Goal: Task Accomplishment & Management: Complete application form

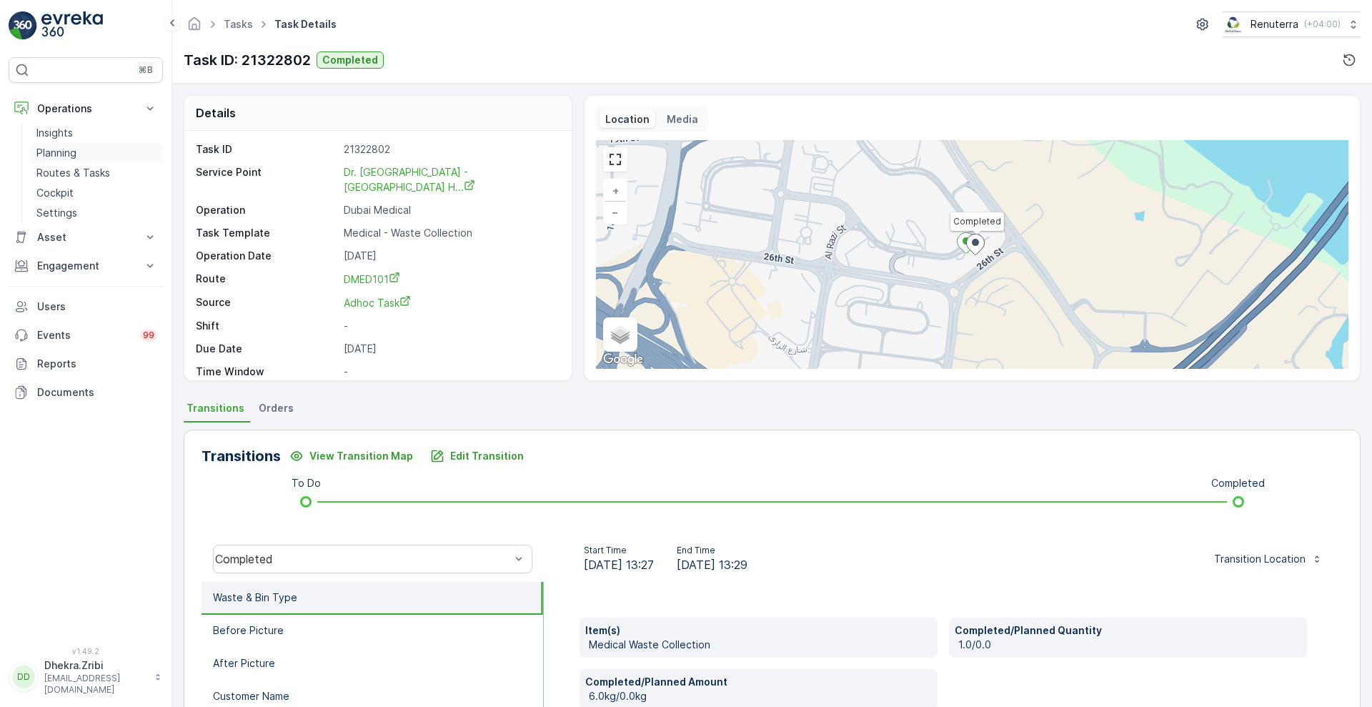
scroll to position [194, 0]
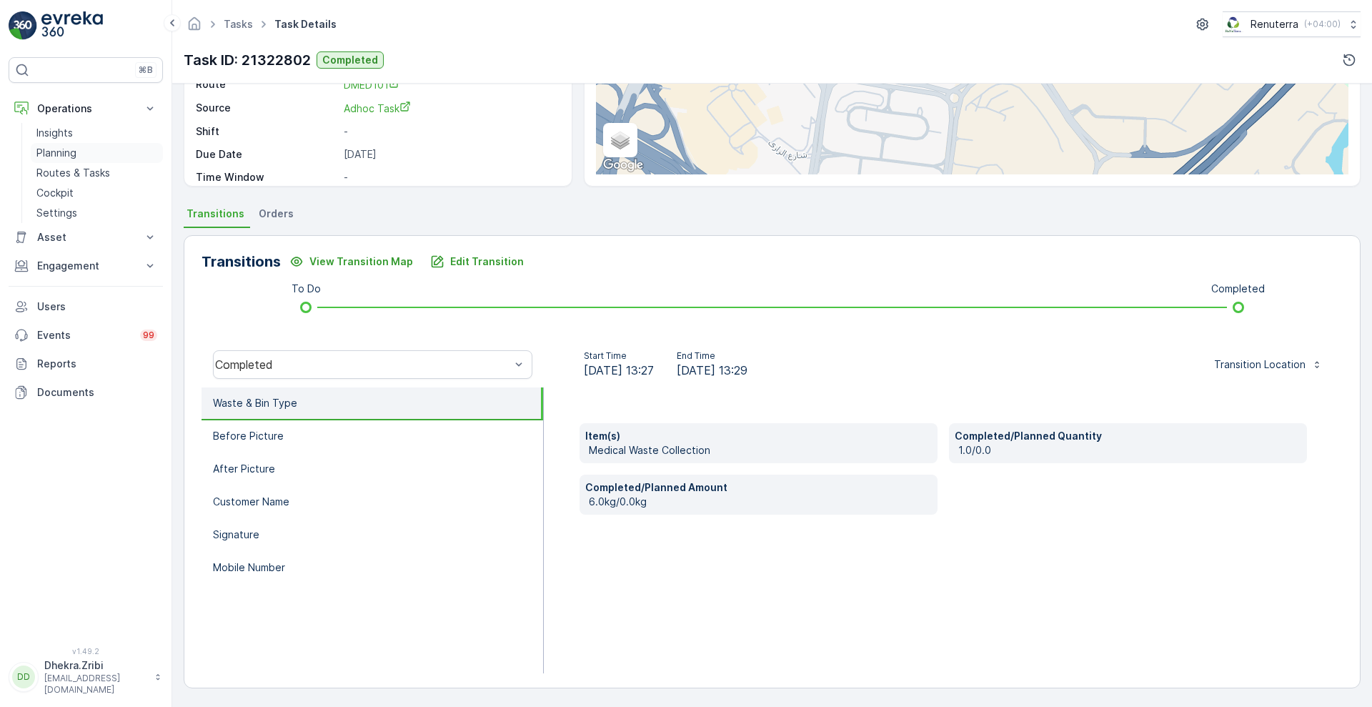
click at [59, 154] on p "Planning" at bounding box center [56, 153] width 40 height 14
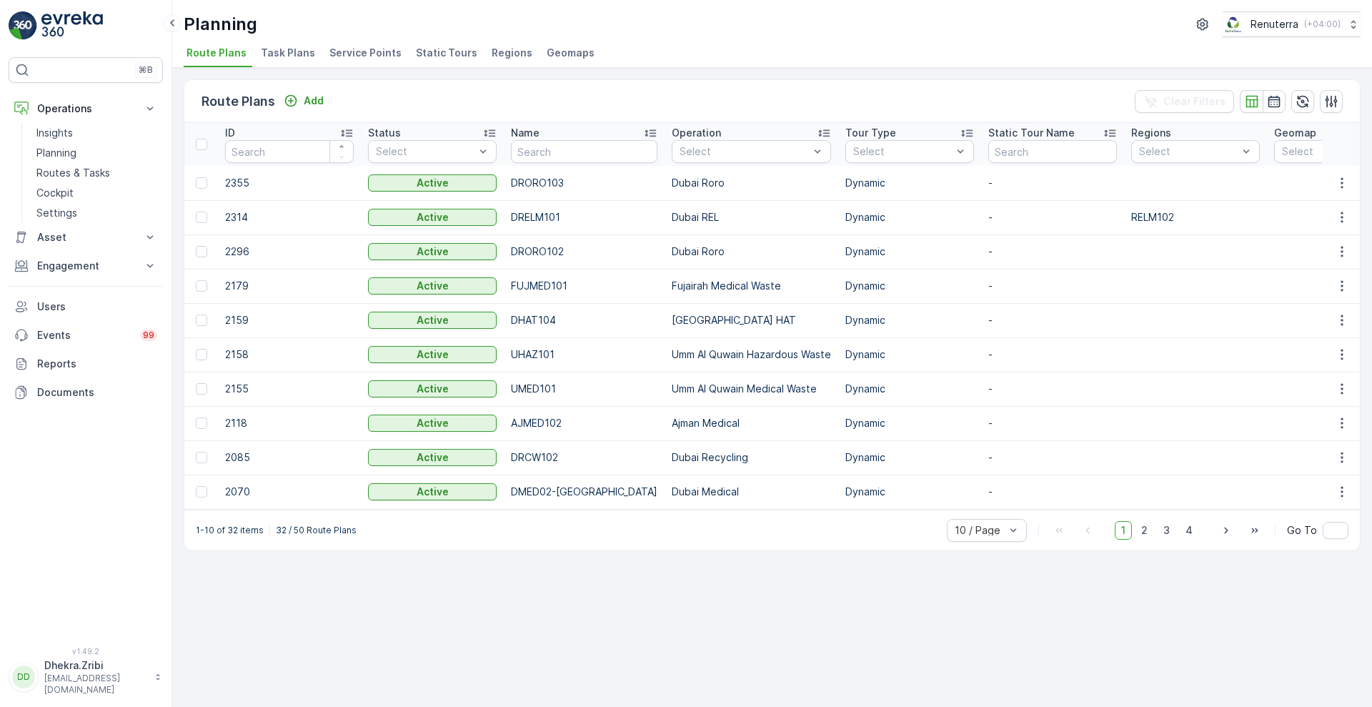
click at [349, 60] on li "Service Points" at bounding box center [367, 55] width 81 height 24
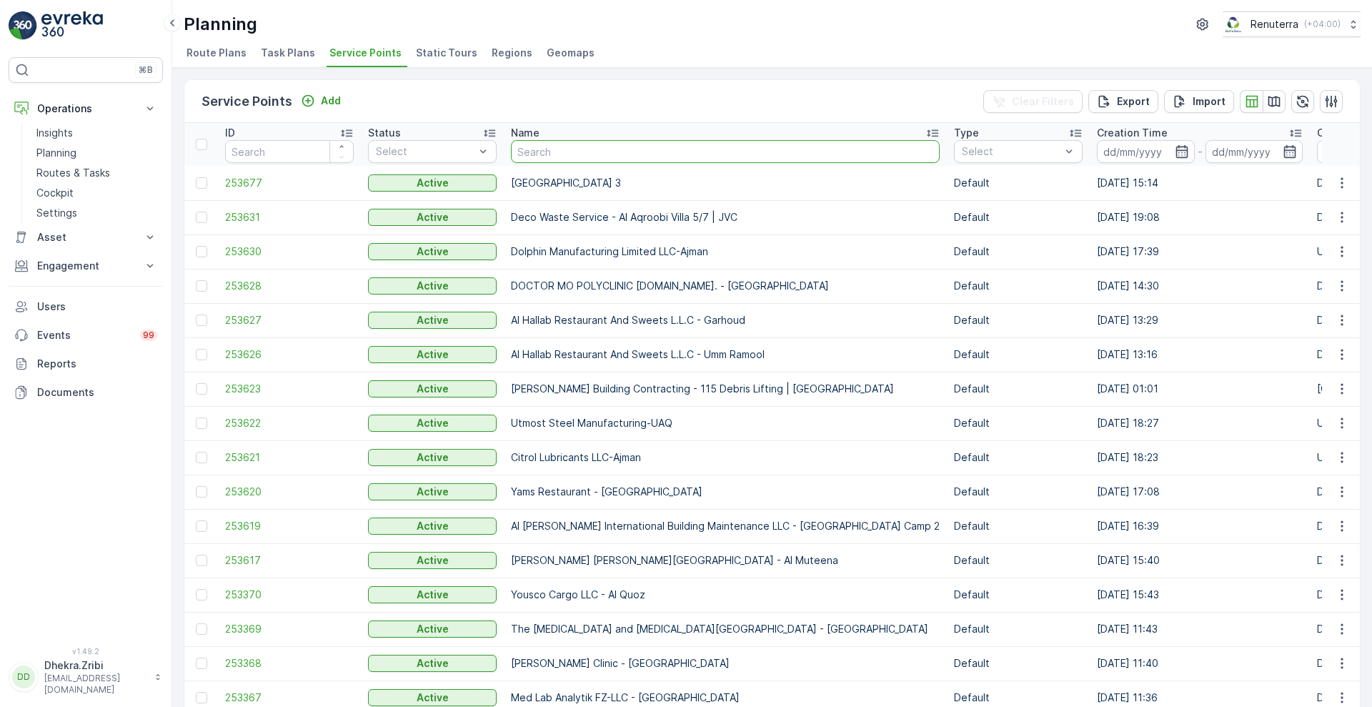
click at [606, 148] on input "text" at bounding box center [725, 151] width 429 height 23
type input "deco waste"
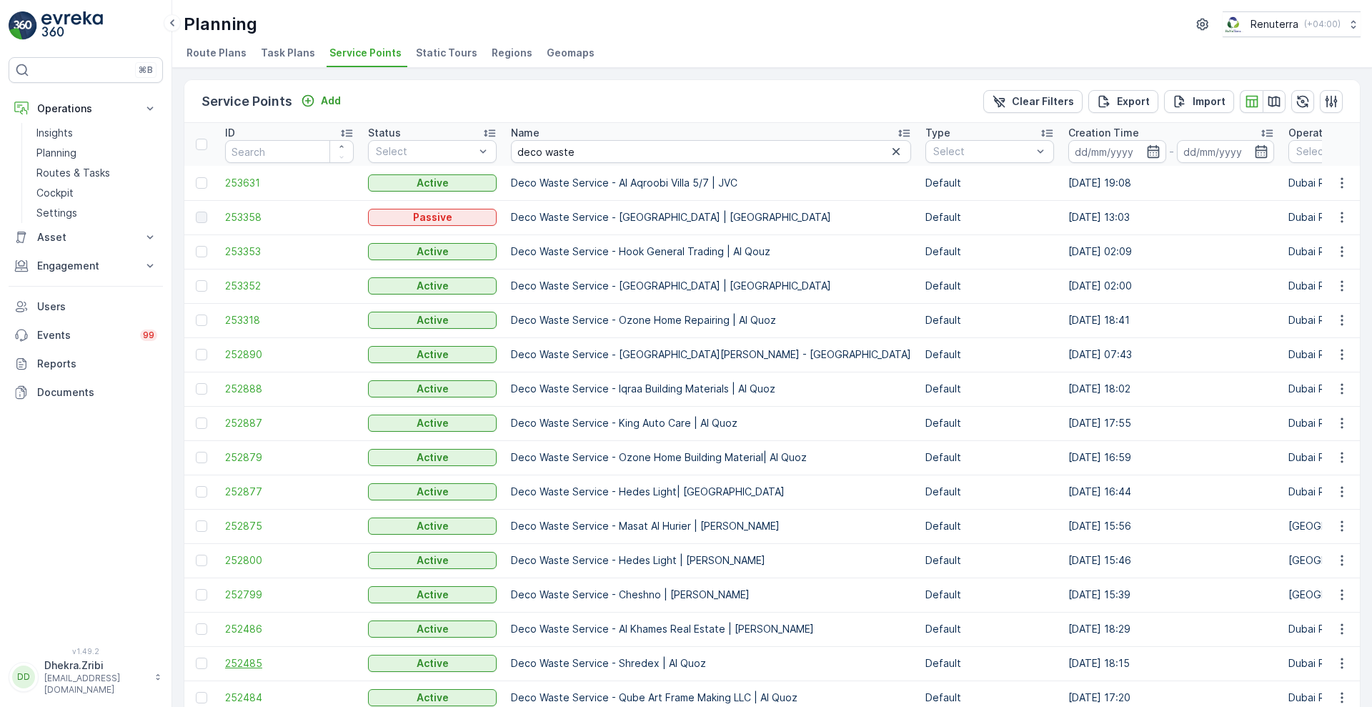
click at [244, 656] on span "252485" at bounding box center [289, 663] width 129 height 14
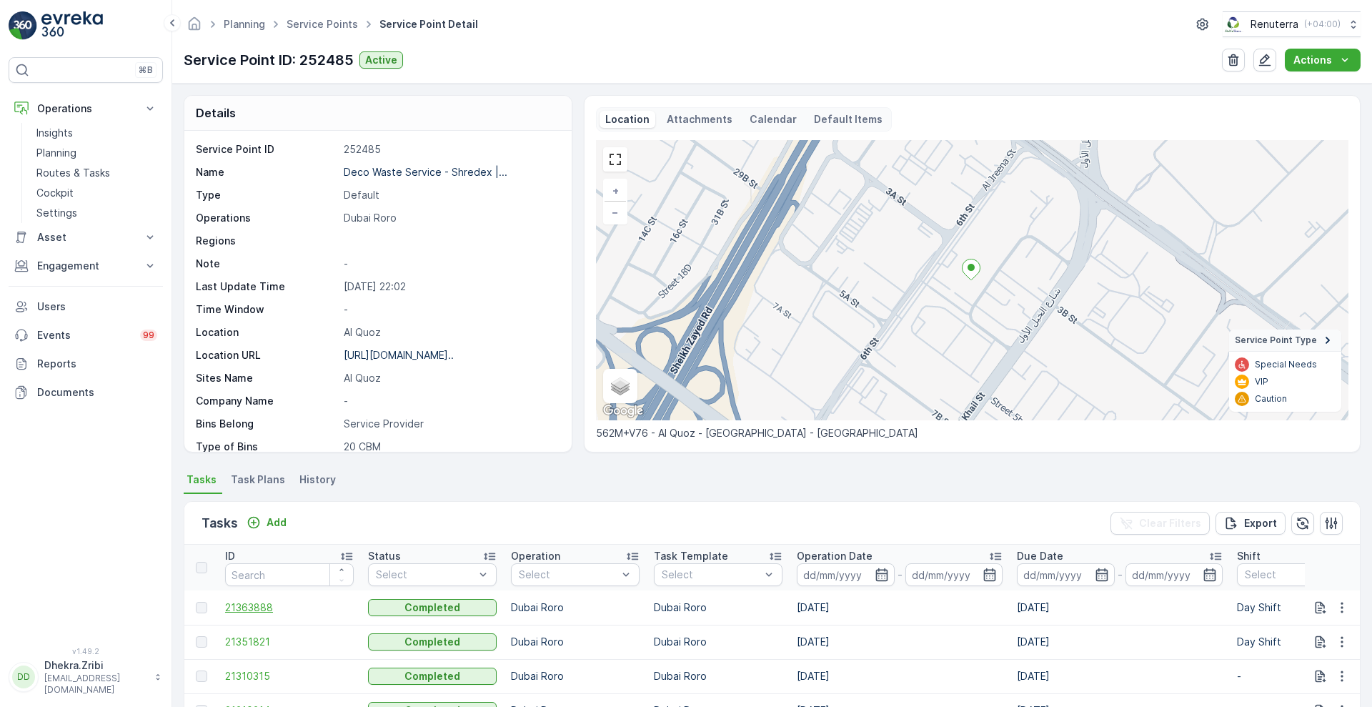
click at [255, 608] on span "21363888" at bounding box center [289, 607] width 129 height 14
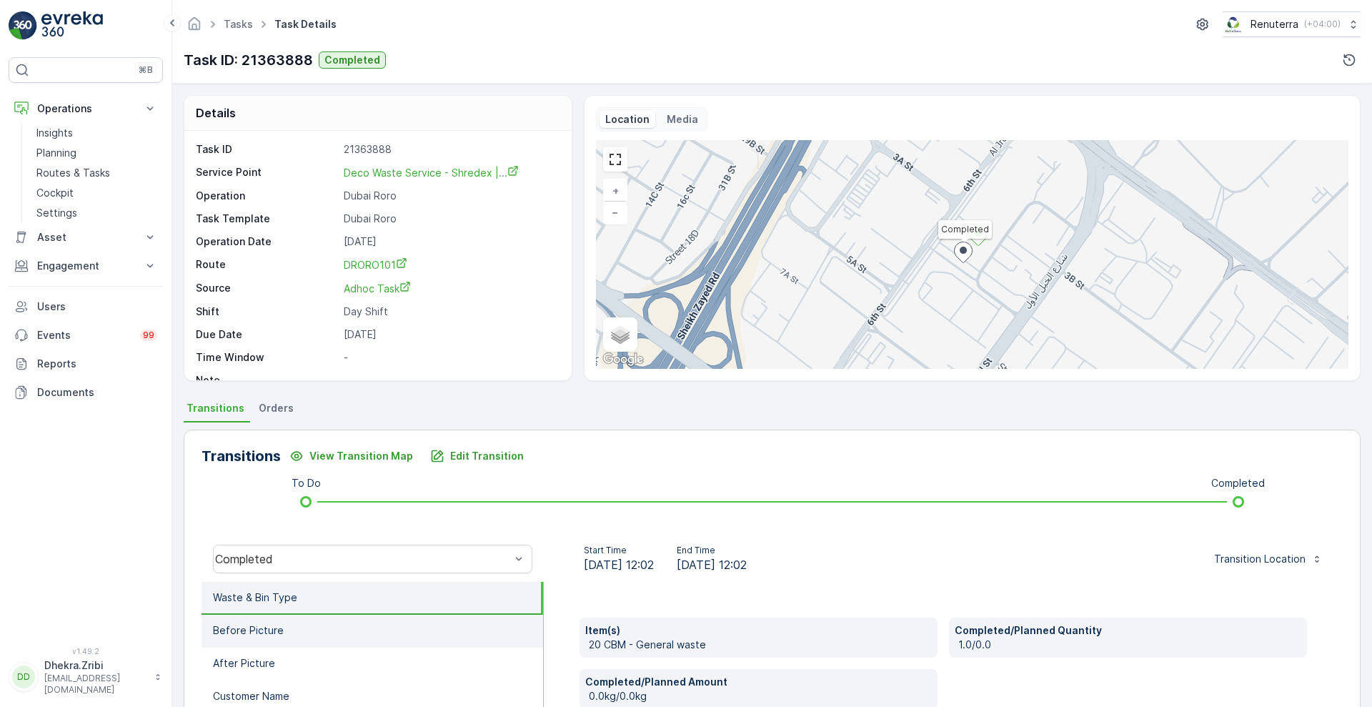
click at [244, 636] on p "Before Picture" at bounding box center [248, 630] width 71 height 14
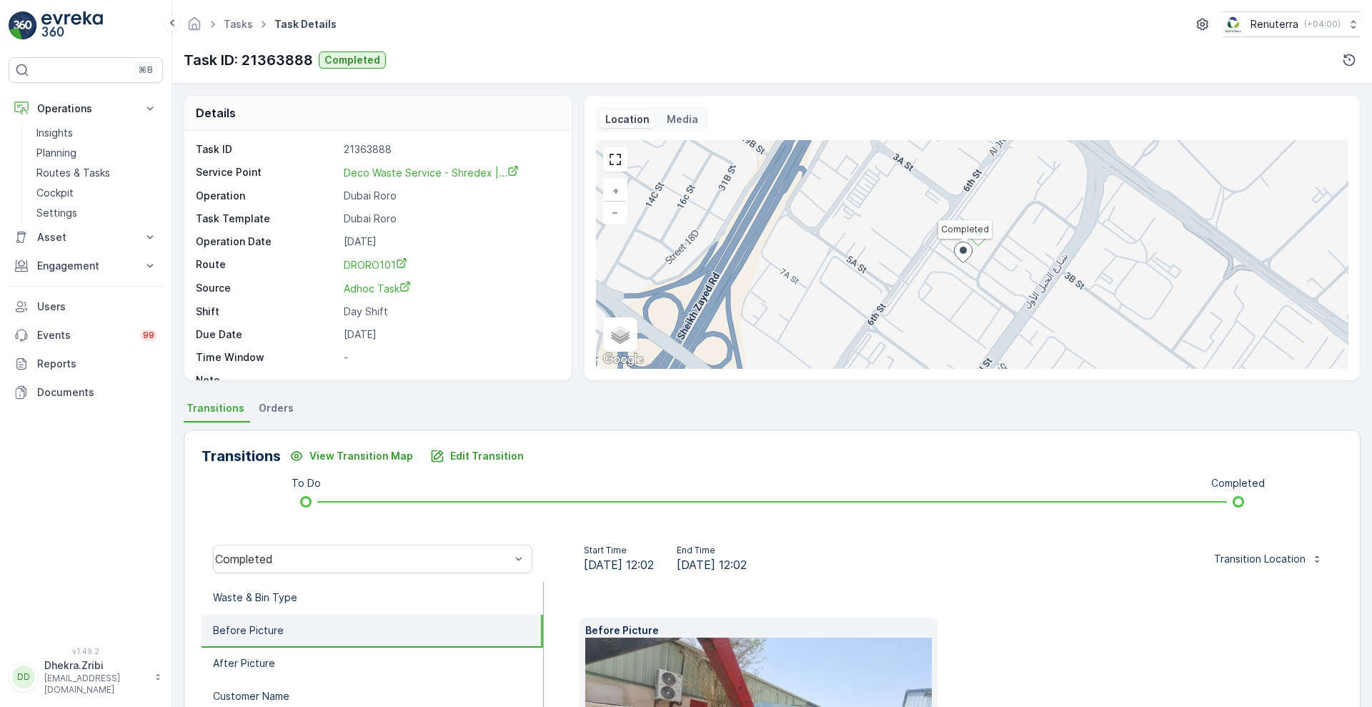
scroll to position [217, 0]
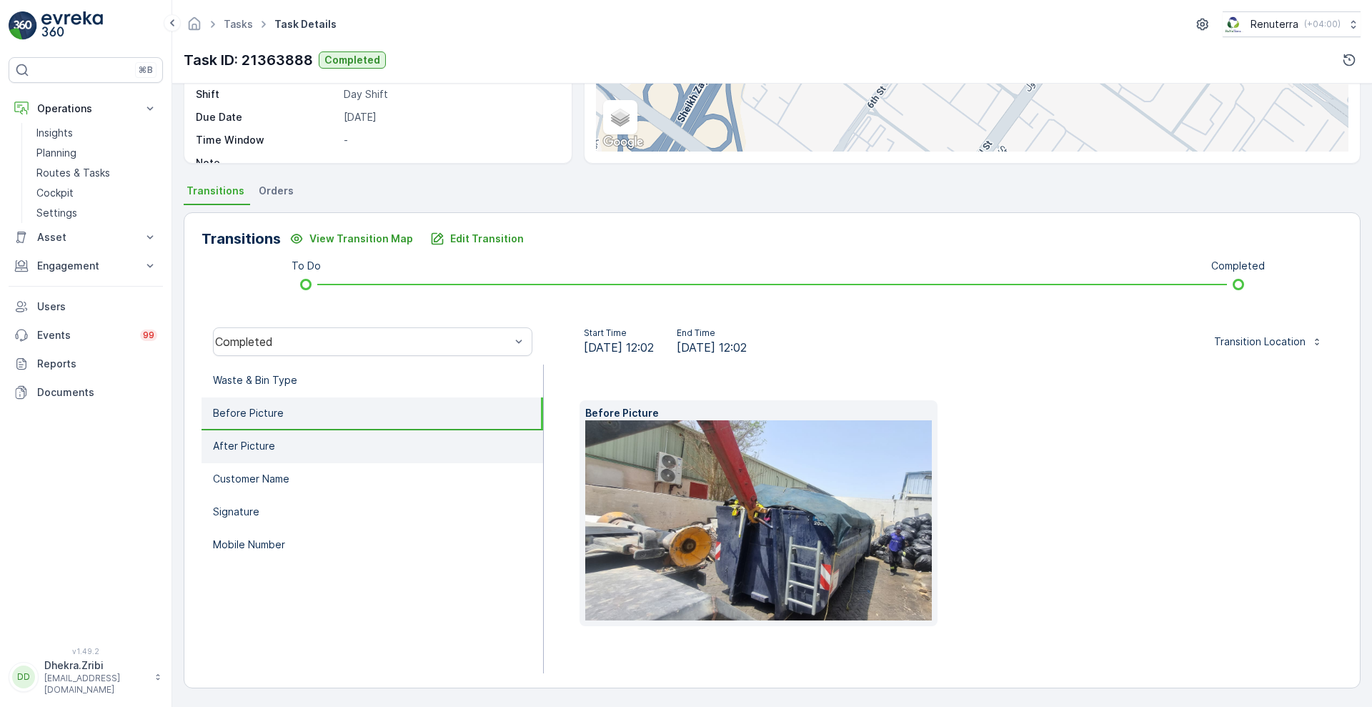
click at [291, 454] on li "After Picture" at bounding box center [372, 446] width 342 height 33
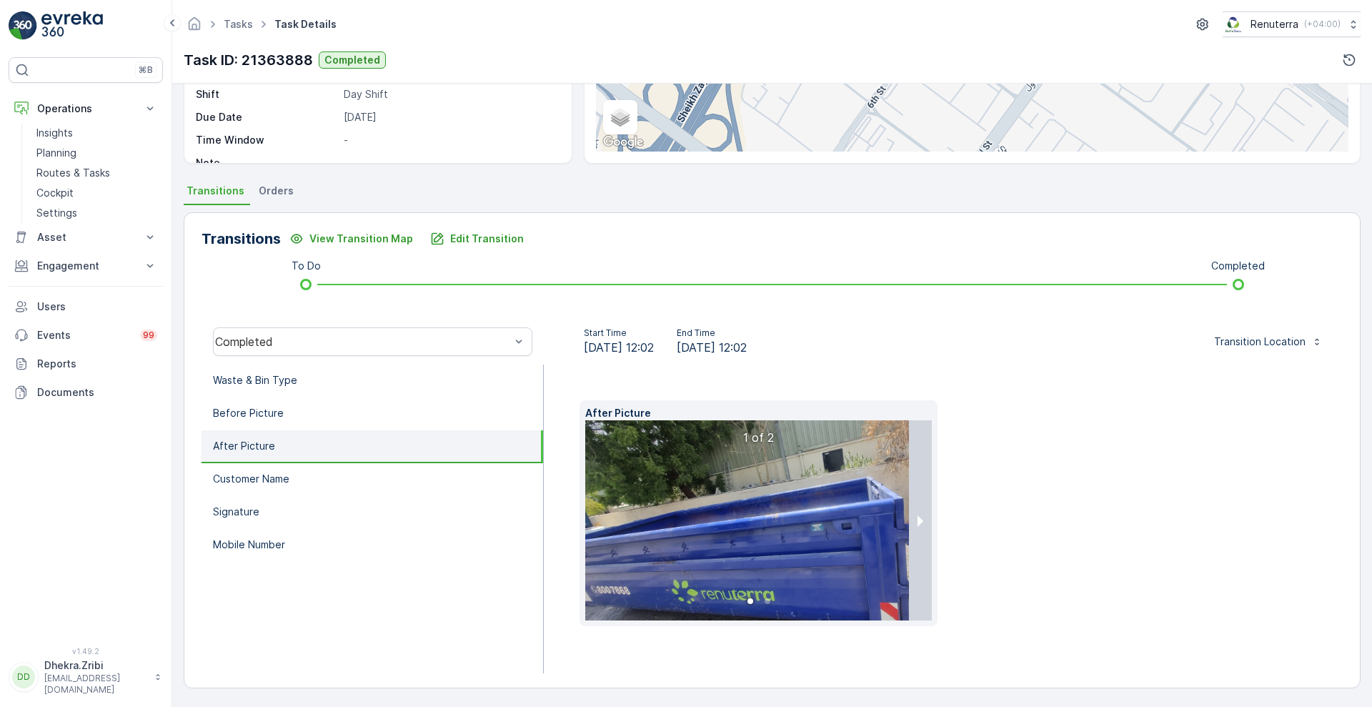
scroll to position [194, 0]
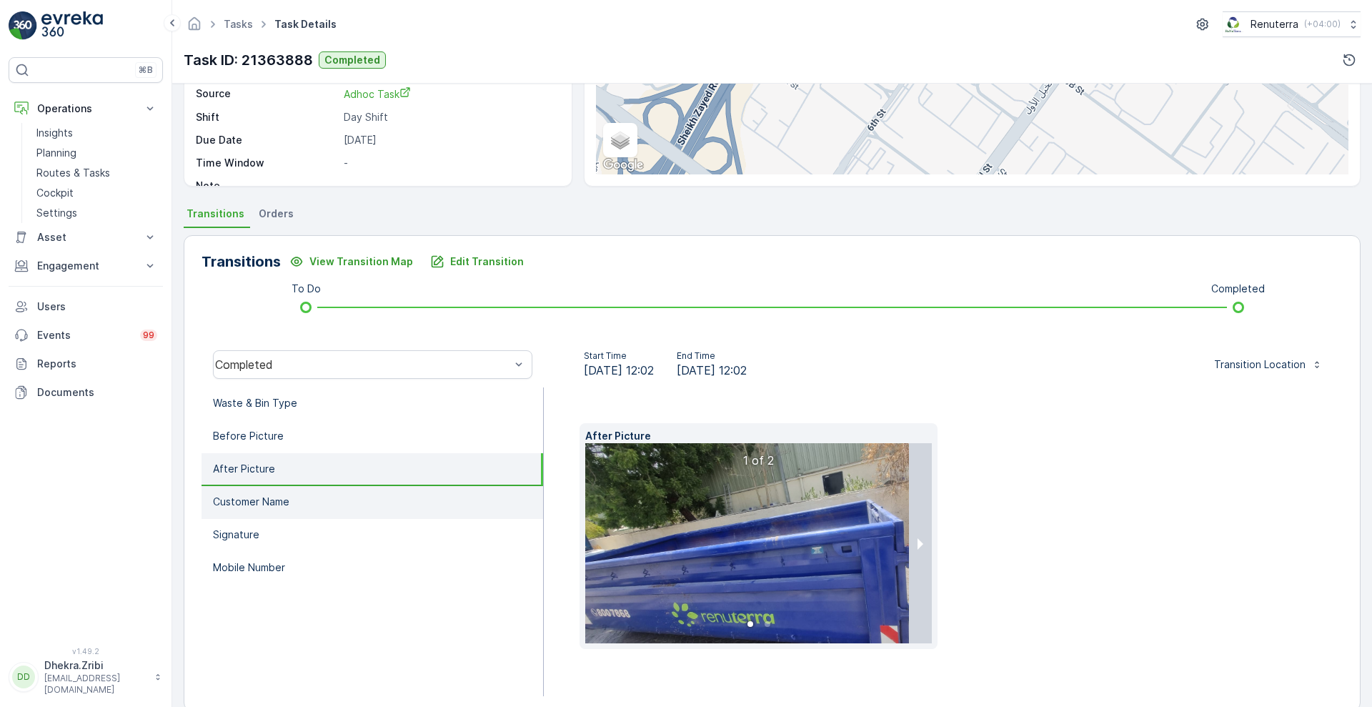
click at [279, 505] on p "Customer Name" at bounding box center [251, 501] width 76 height 14
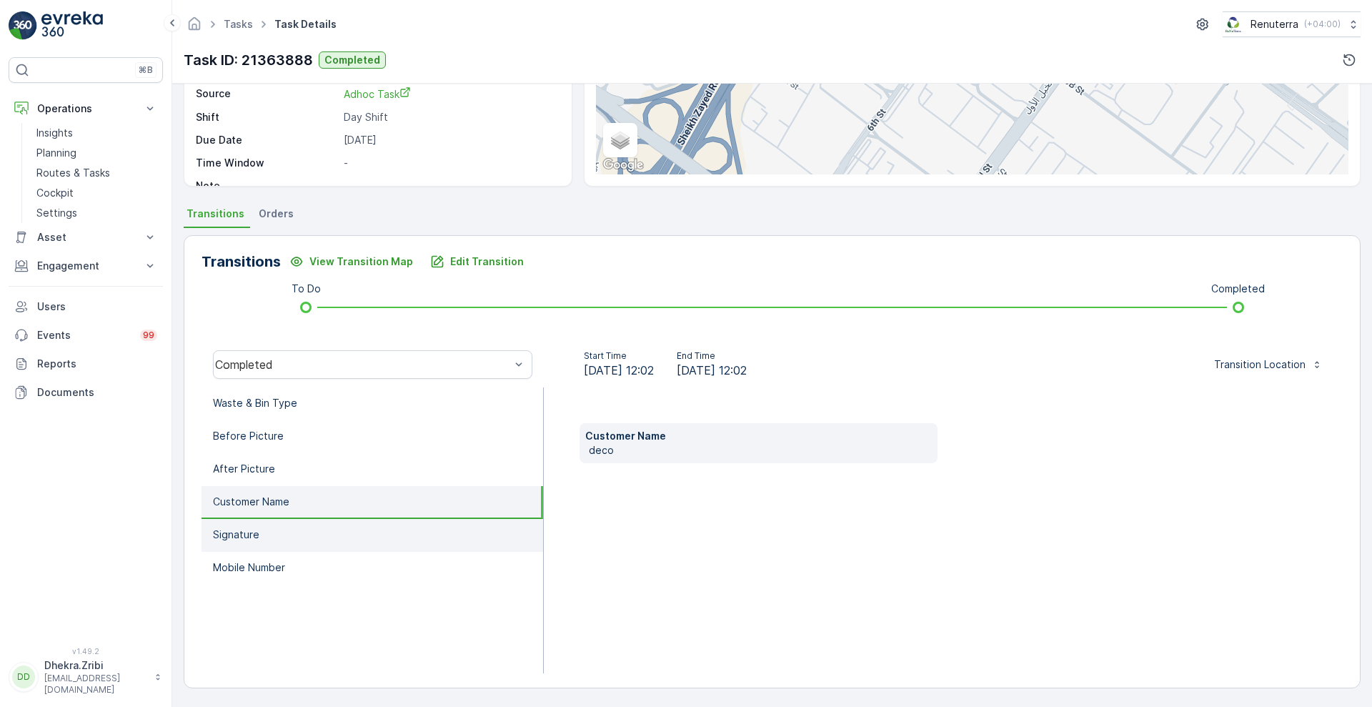
click at [262, 535] on li "Signature" at bounding box center [372, 535] width 342 height 33
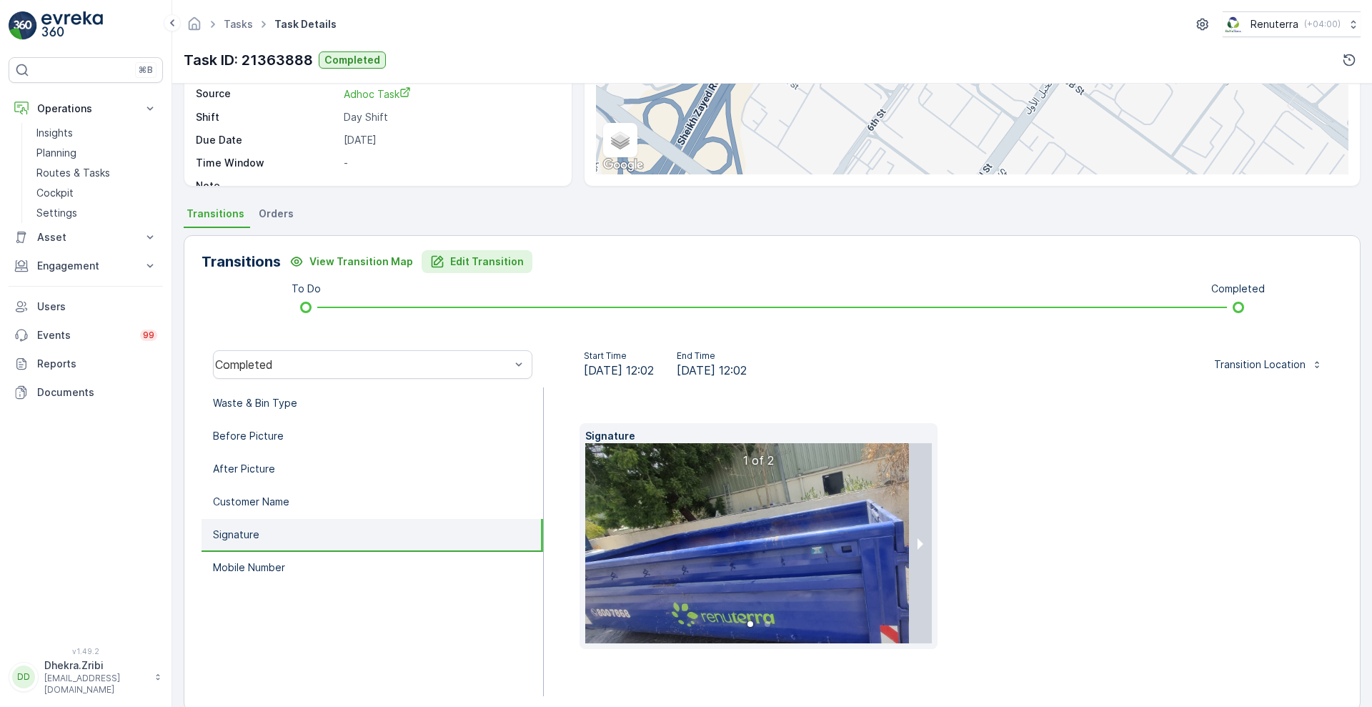
click at [464, 264] on p "Edit Transition" at bounding box center [487, 261] width 74 height 14
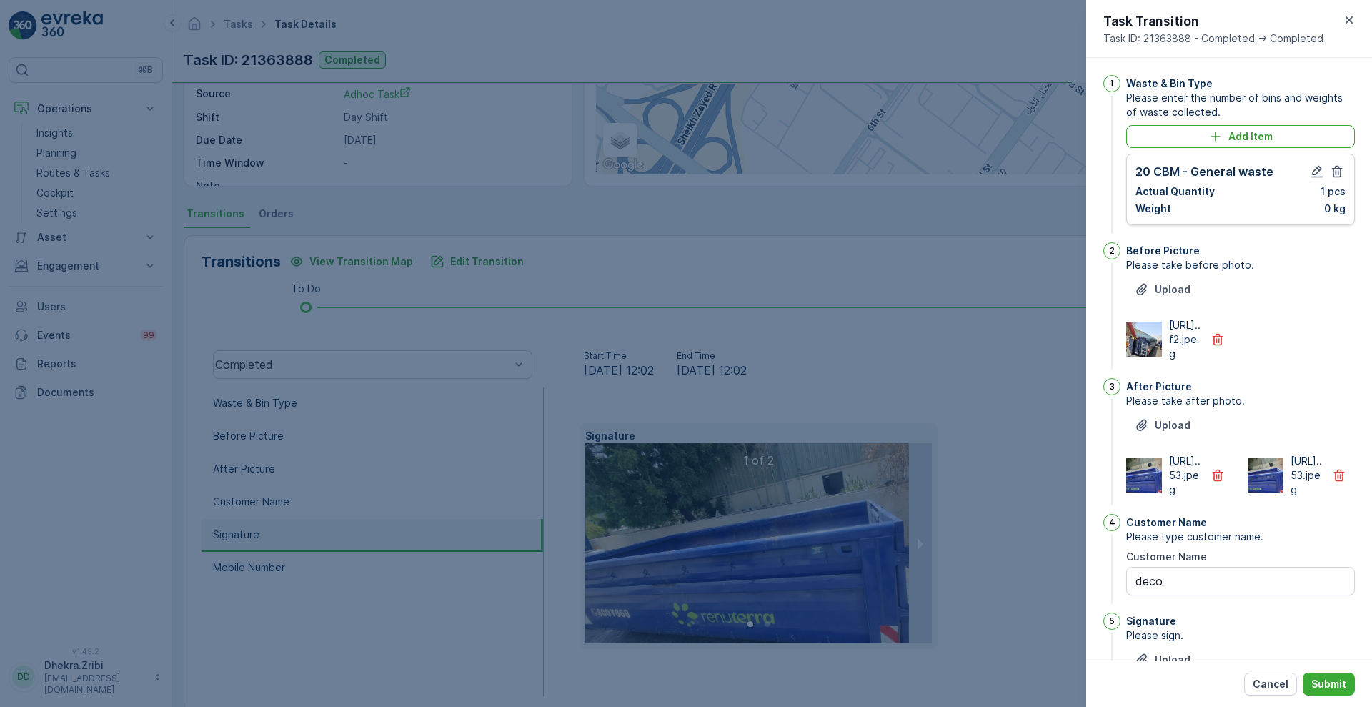
scroll to position [295, 0]
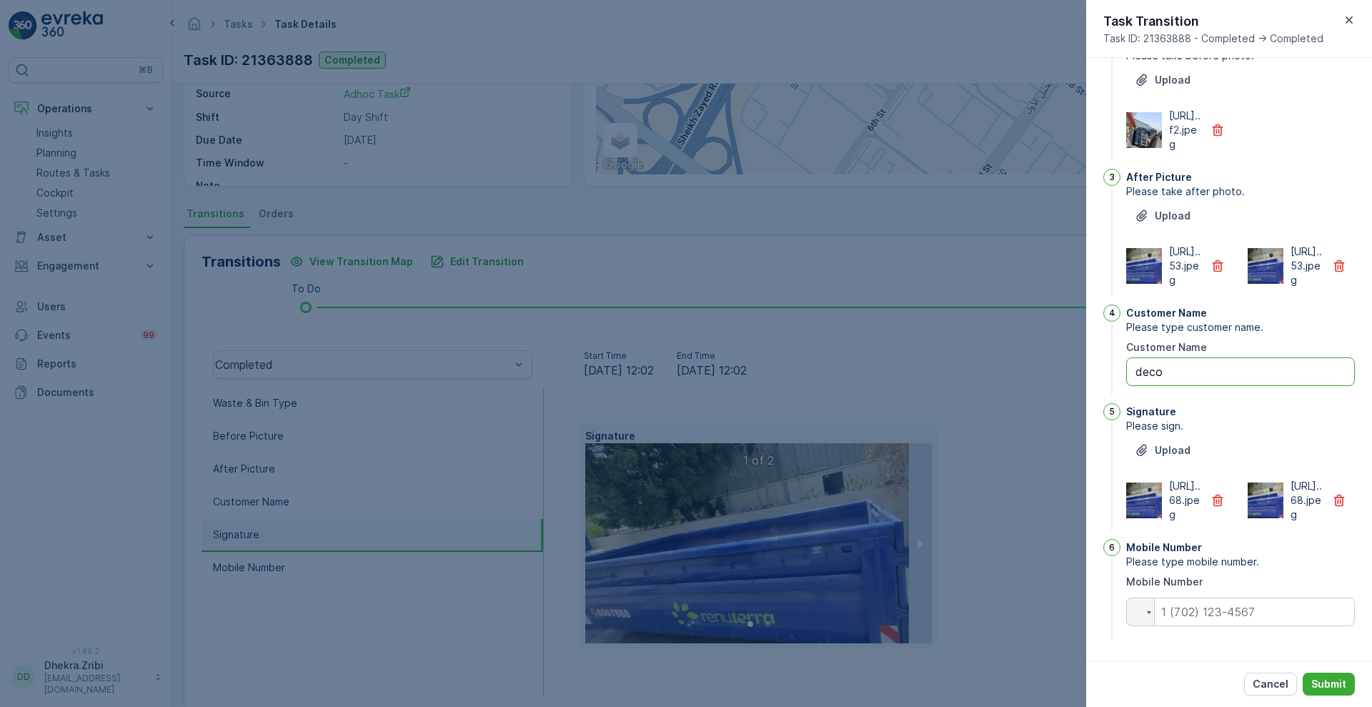
click at [1227, 357] on Name "deco" at bounding box center [1240, 371] width 229 height 29
type Name "d"
click at [1220, 494] on icon "button" at bounding box center [1217, 500] width 11 height 12
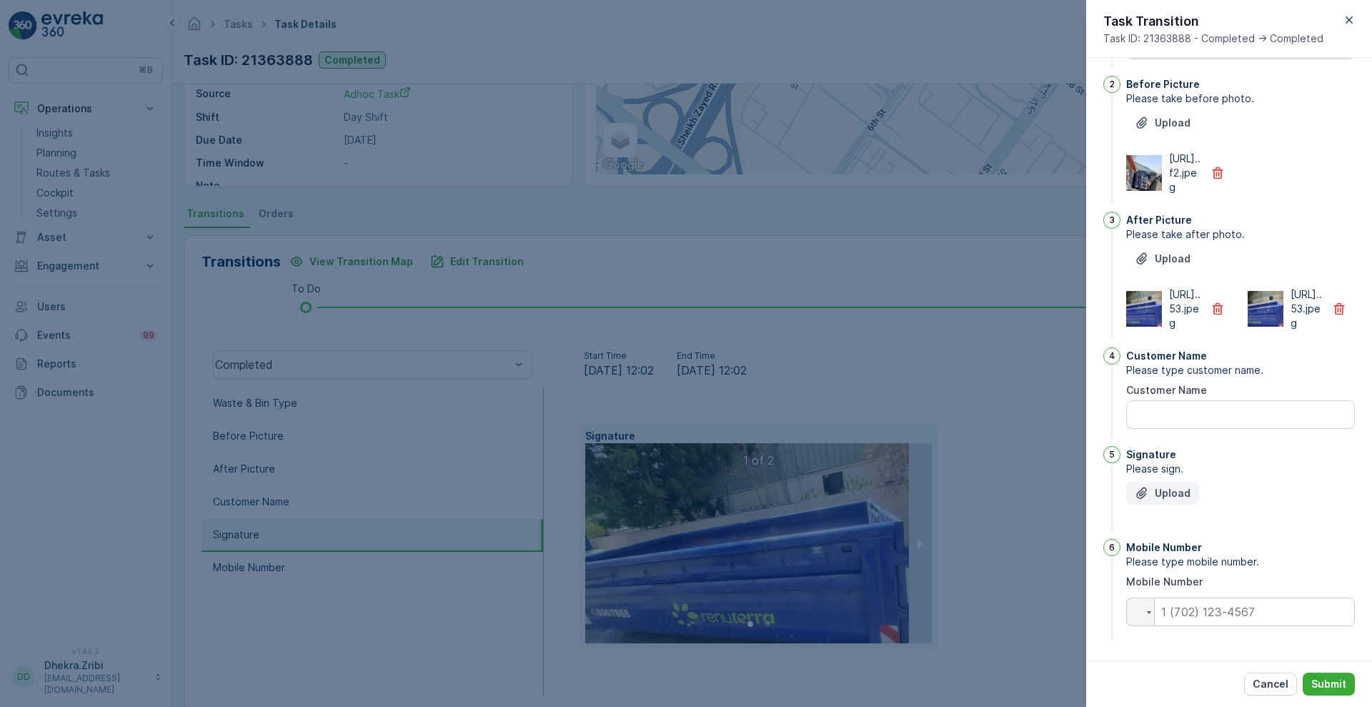
click at [1177, 490] on p "Upload" at bounding box center [1173, 493] width 36 height 14
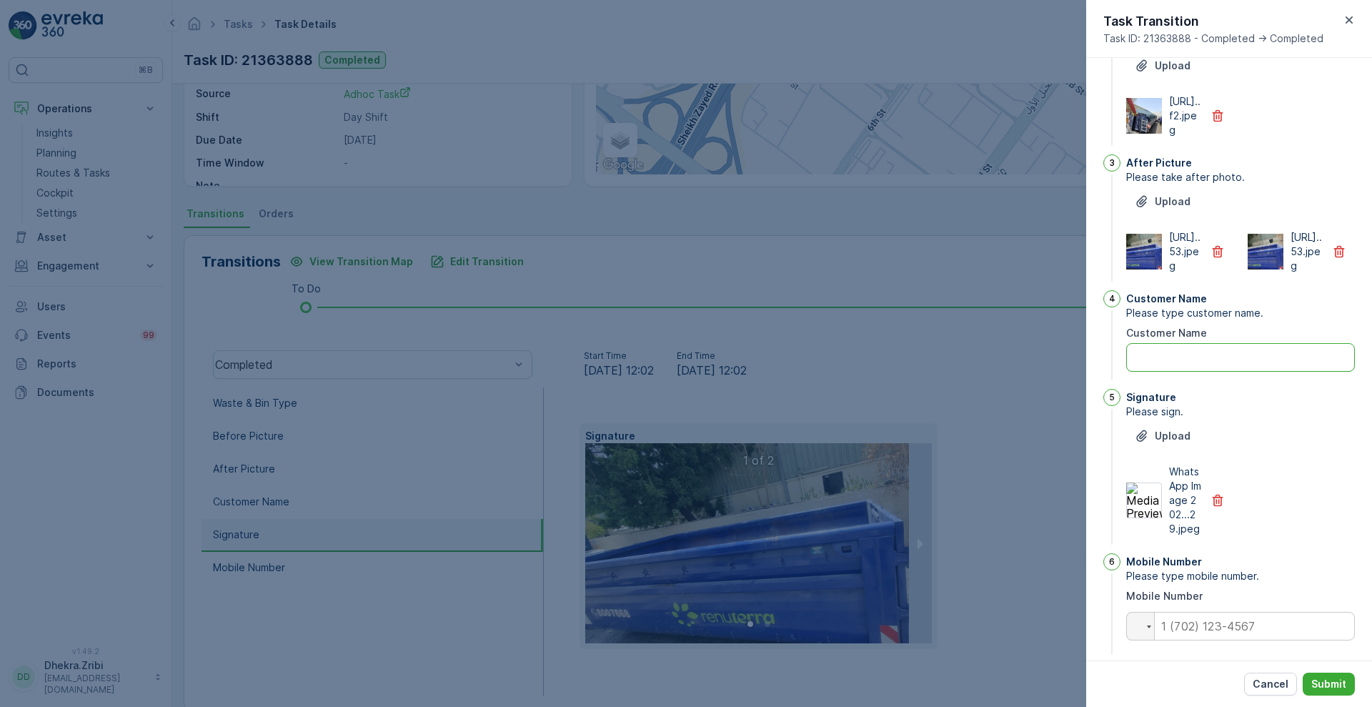
click at [1214, 372] on Name "Customer Name" at bounding box center [1240, 357] width 229 height 29
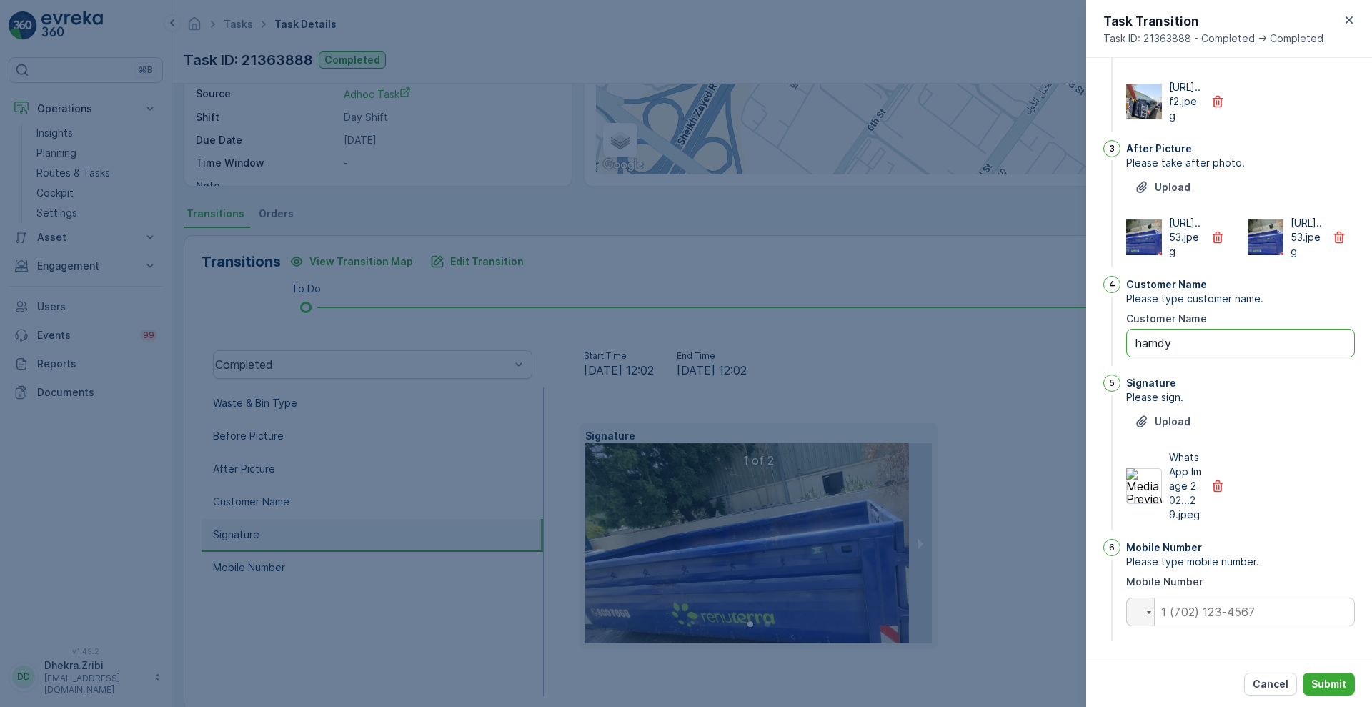
scroll to position [309, 0]
type Name "hamdy"
click at [1268, 624] on input "tel" at bounding box center [1240, 611] width 229 height 29
type input "0589956266"
click at [1322, 679] on p "Submit" at bounding box center [1328, 684] width 35 height 14
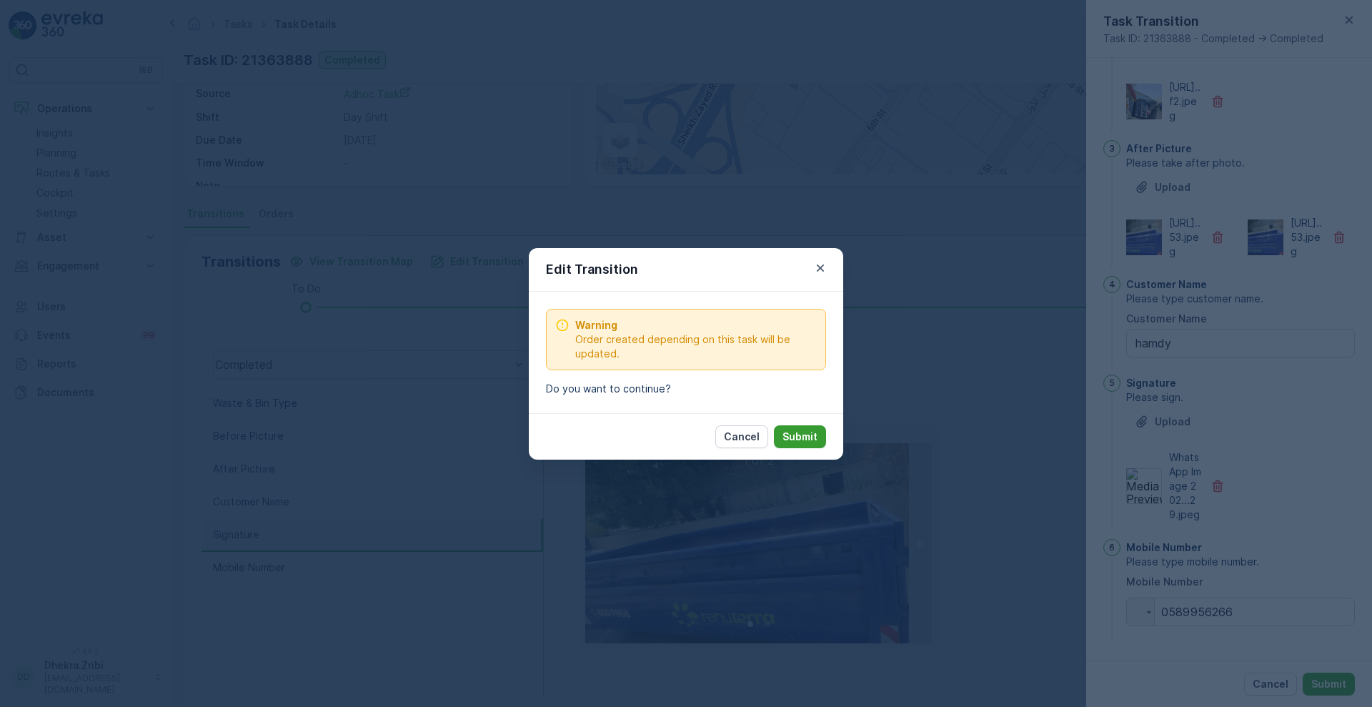
click at [805, 442] on p "Submit" at bounding box center [799, 436] width 35 height 14
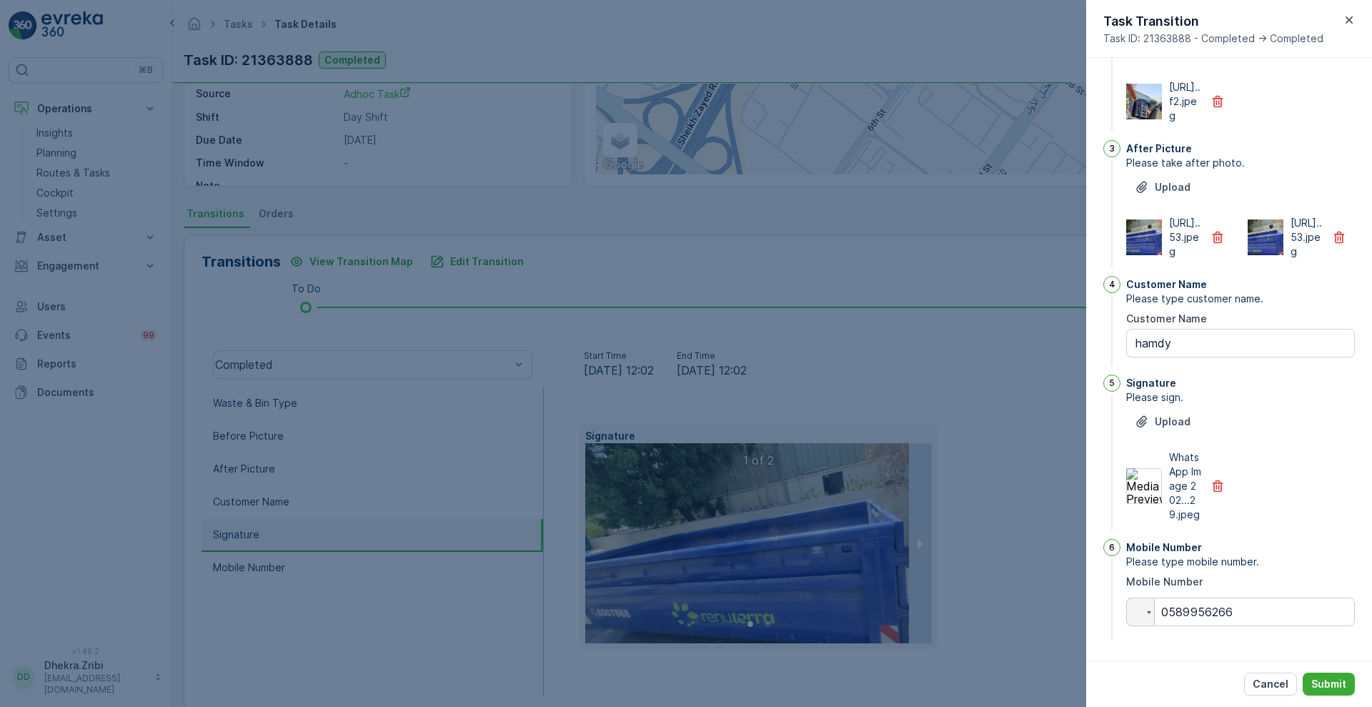
scroll to position [0, 0]
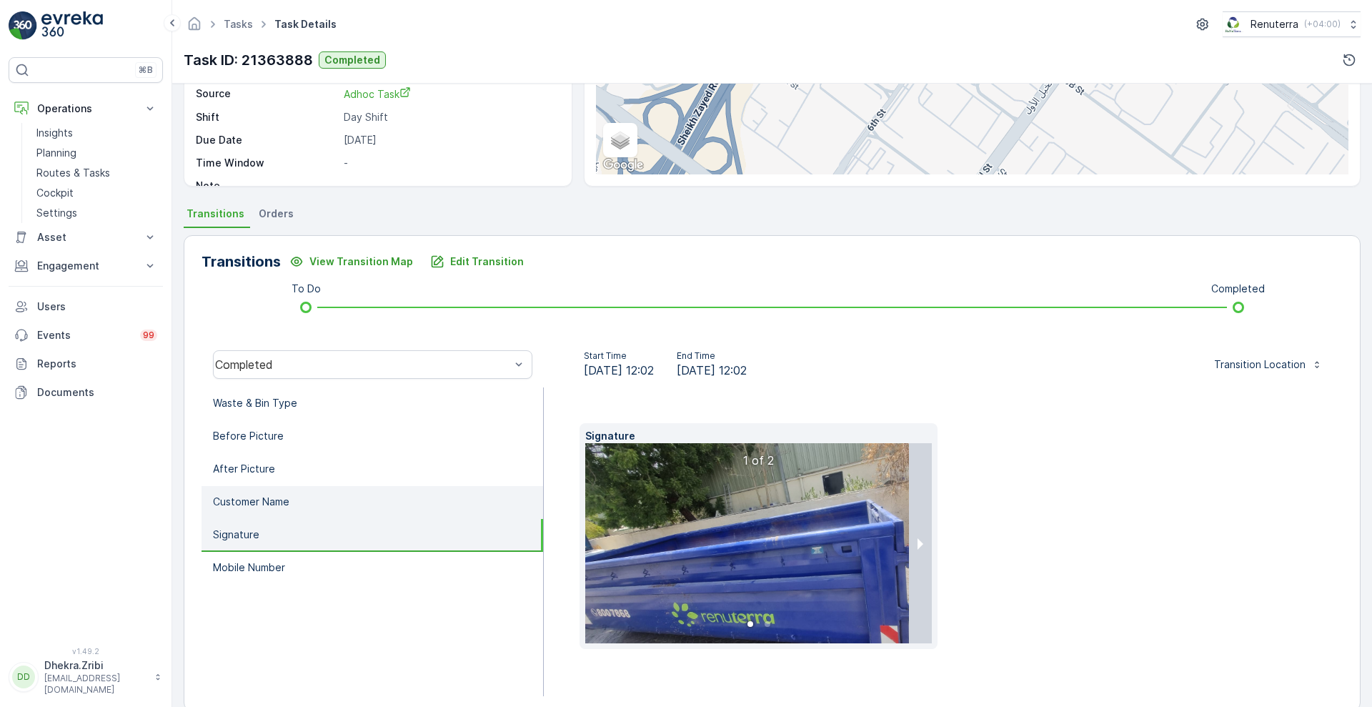
click at [421, 504] on li "Customer Name" at bounding box center [372, 502] width 342 height 33
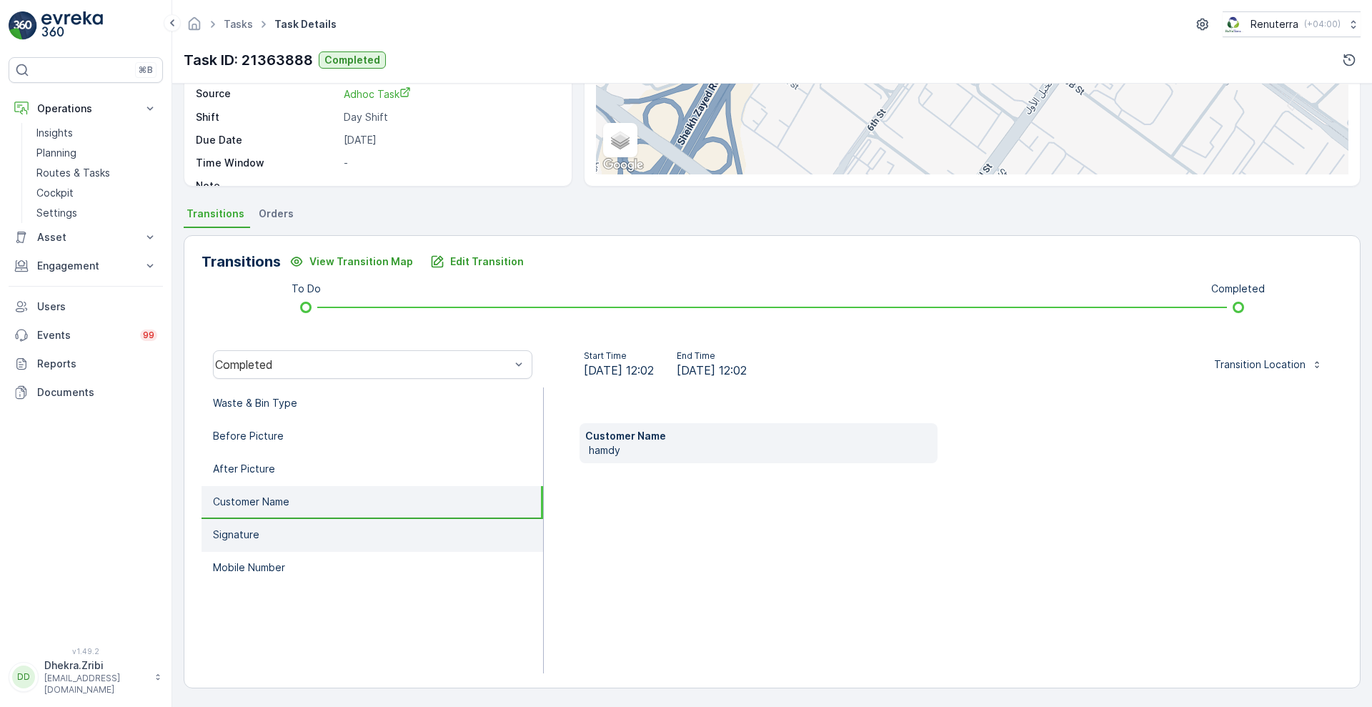
click at [318, 537] on li "Signature" at bounding box center [372, 535] width 342 height 33
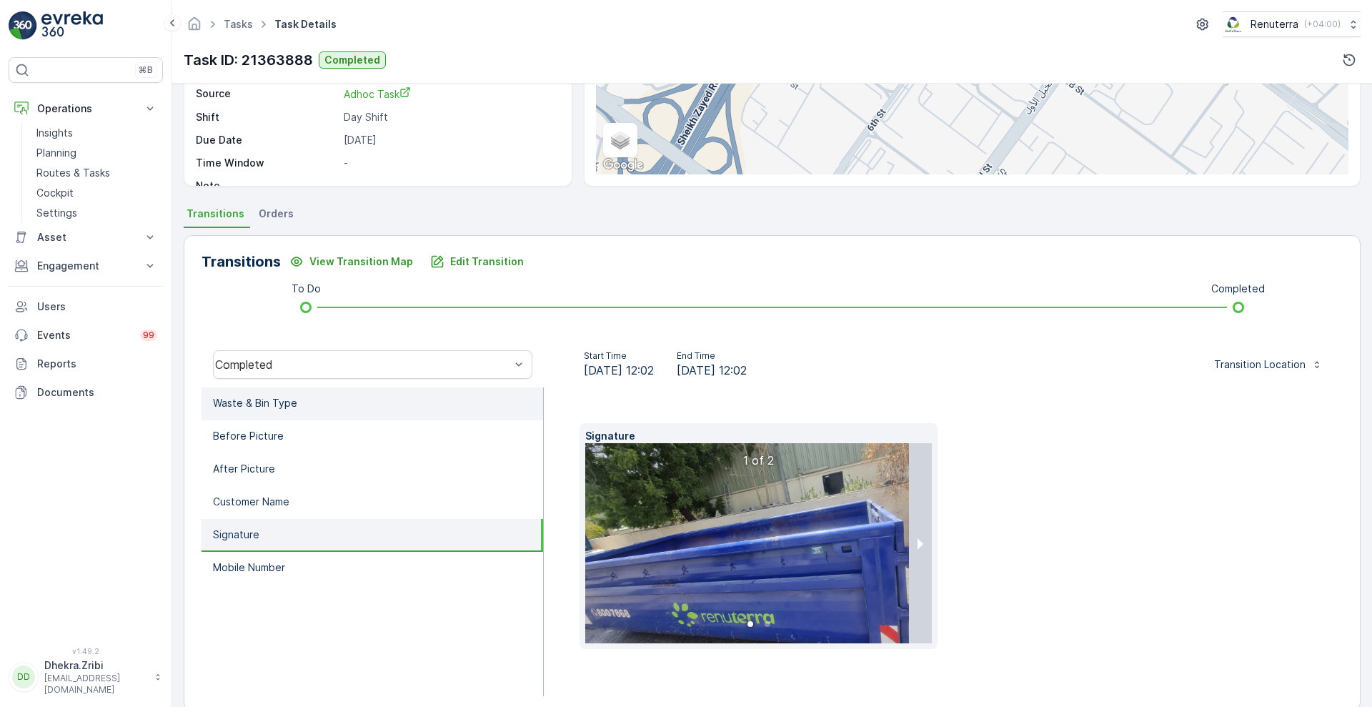
click at [334, 409] on li "Waste & Bin Type" at bounding box center [372, 403] width 342 height 33
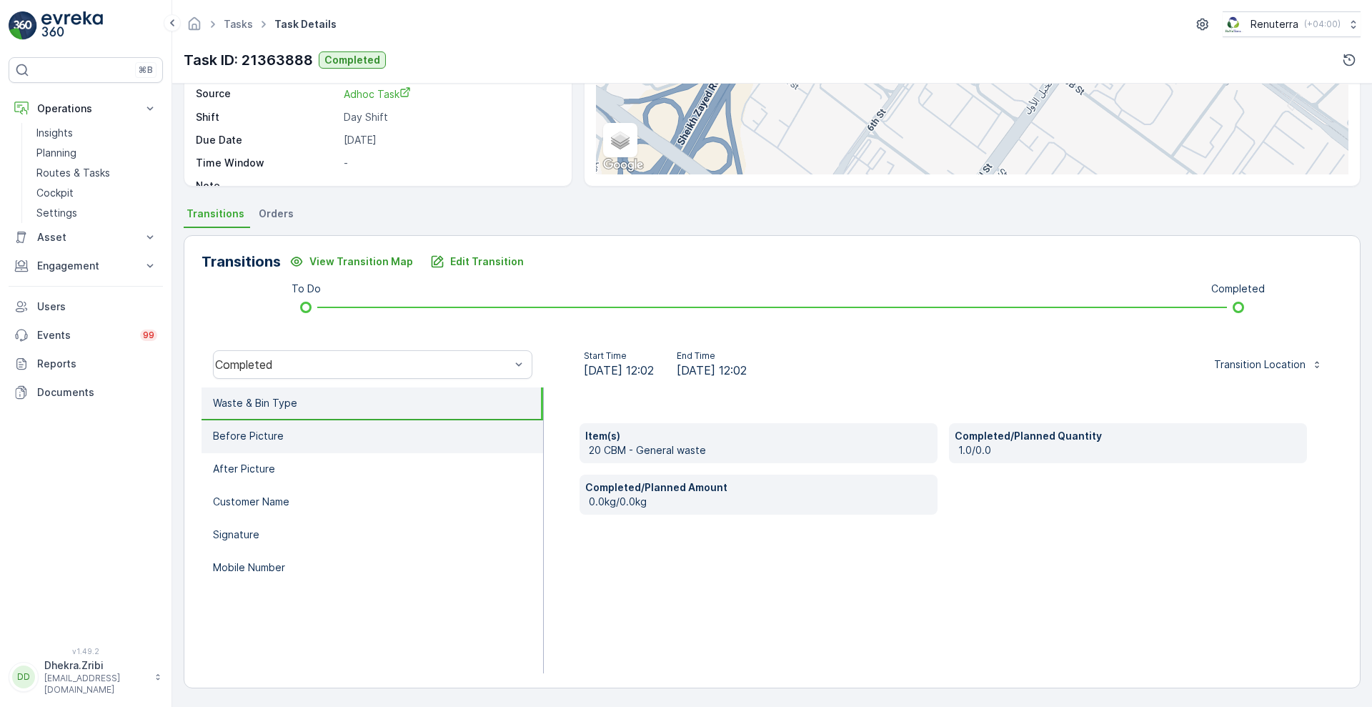
click at [300, 435] on li "Before Picture" at bounding box center [372, 436] width 342 height 33
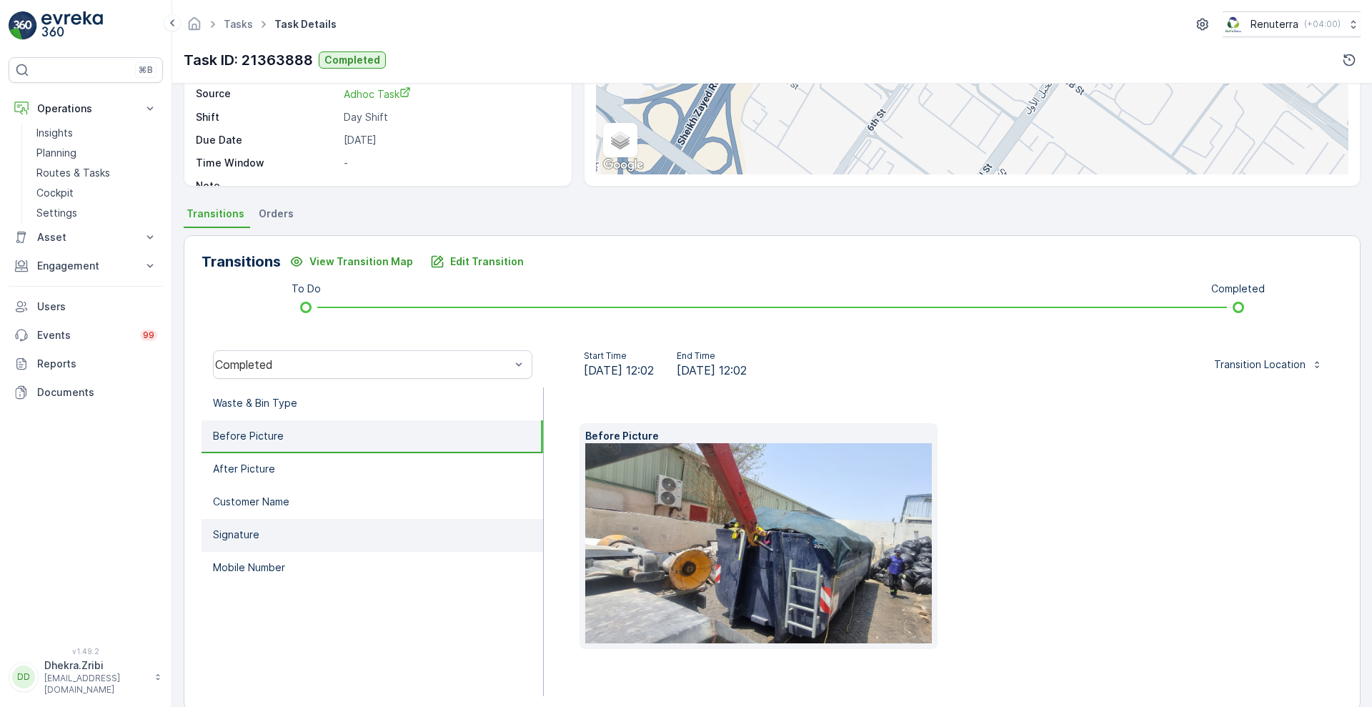
click at [264, 528] on li "Signature" at bounding box center [372, 535] width 342 height 33
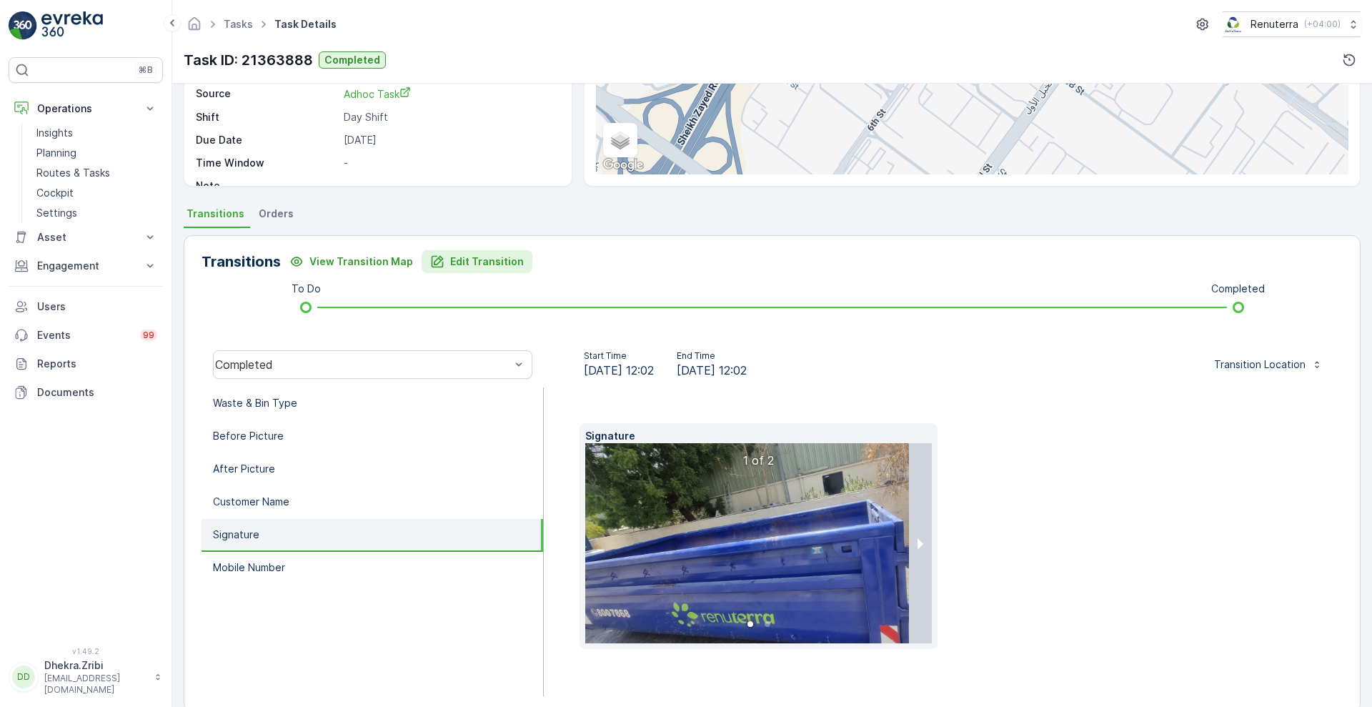
click at [500, 263] on p "Edit Transition" at bounding box center [487, 261] width 74 height 14
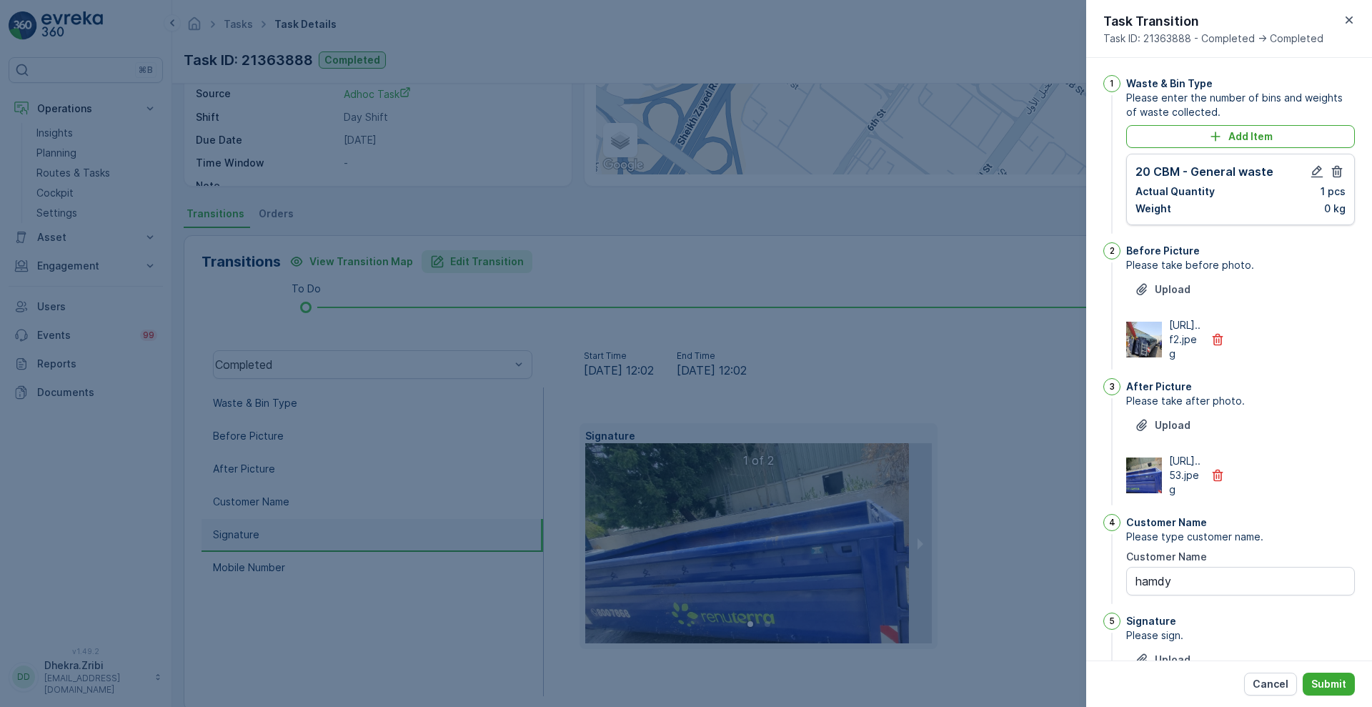
scroll to position [295, 0]
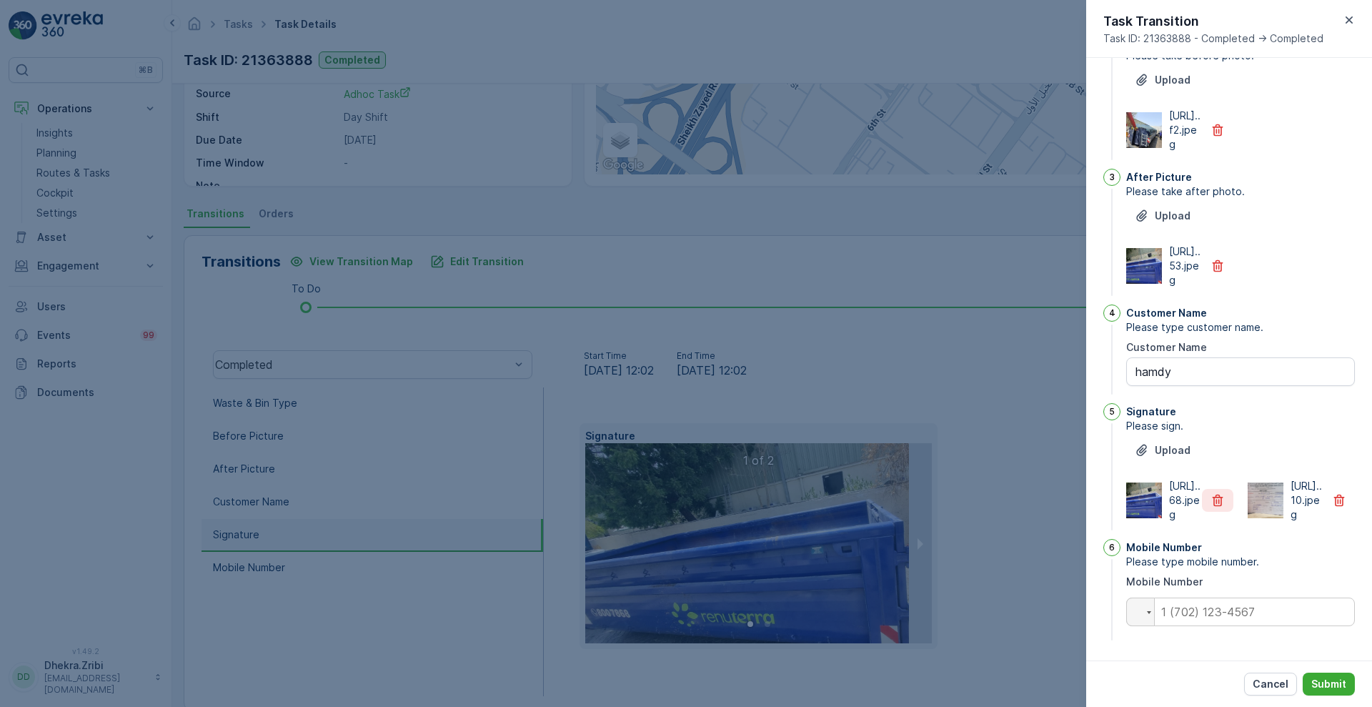
click at [1210, 493] on icon "button" at bounding box center [1217, 500] width 14 height 14
click at [1202, 613] on input "tel" at bounding box center [1240, 611] width 229 height 29
type input "0589956266"
click at [1322, 679] on p "Submit" at bounding box center [1328, 684] width 35 height 14
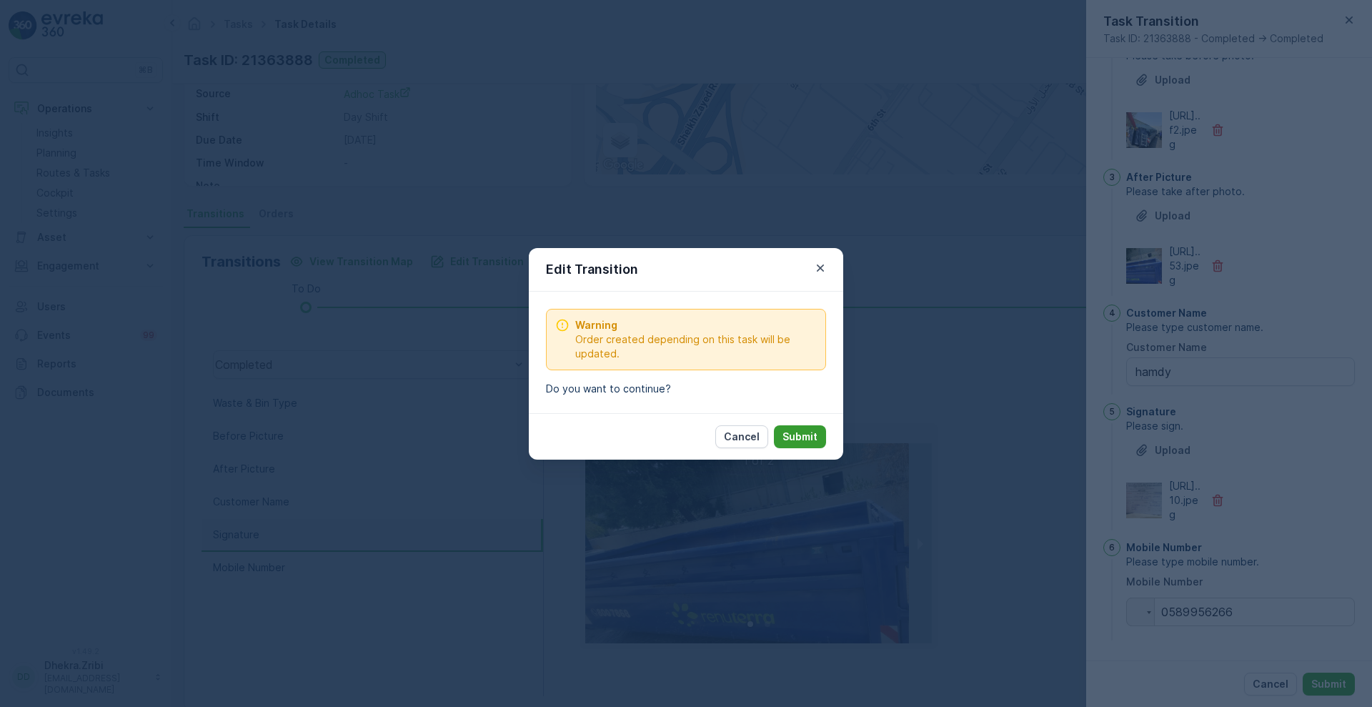
click at [807, 430] on p "Submit" at bounding box center [799, 436] width 35 height 14
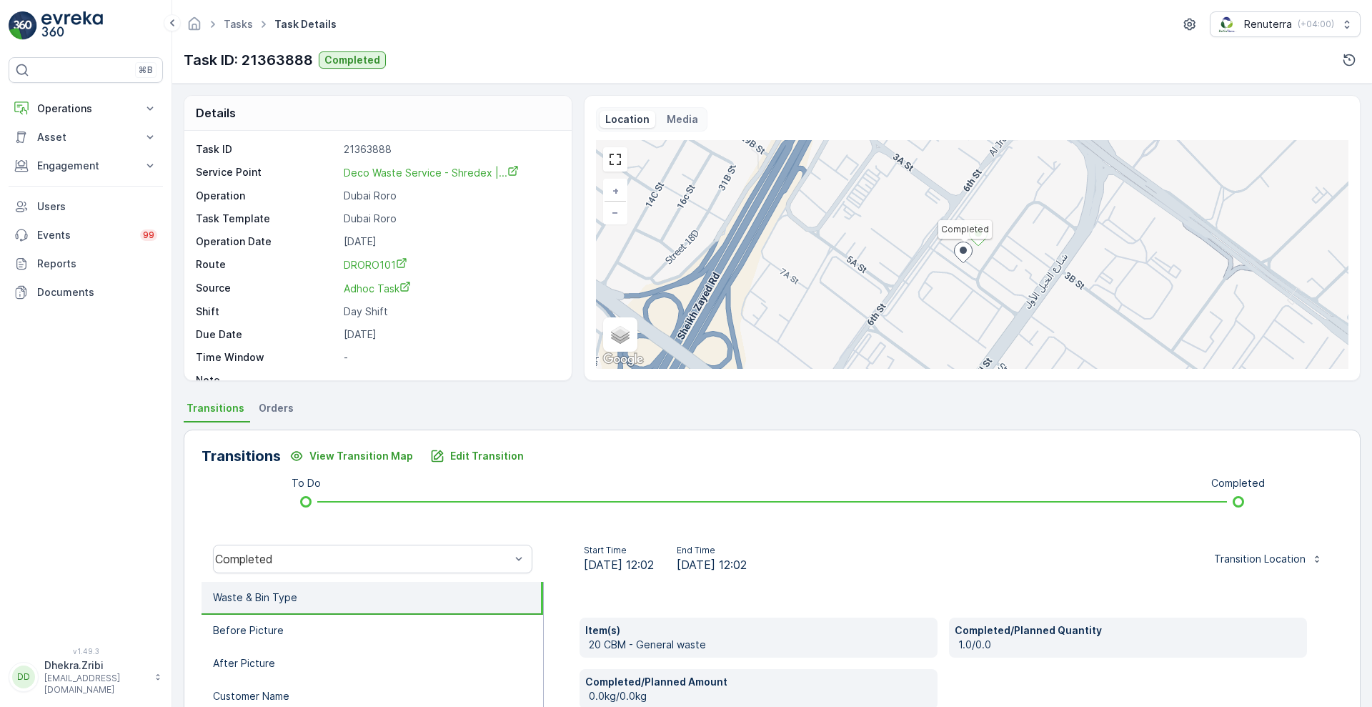
scroll to position [194, 0]
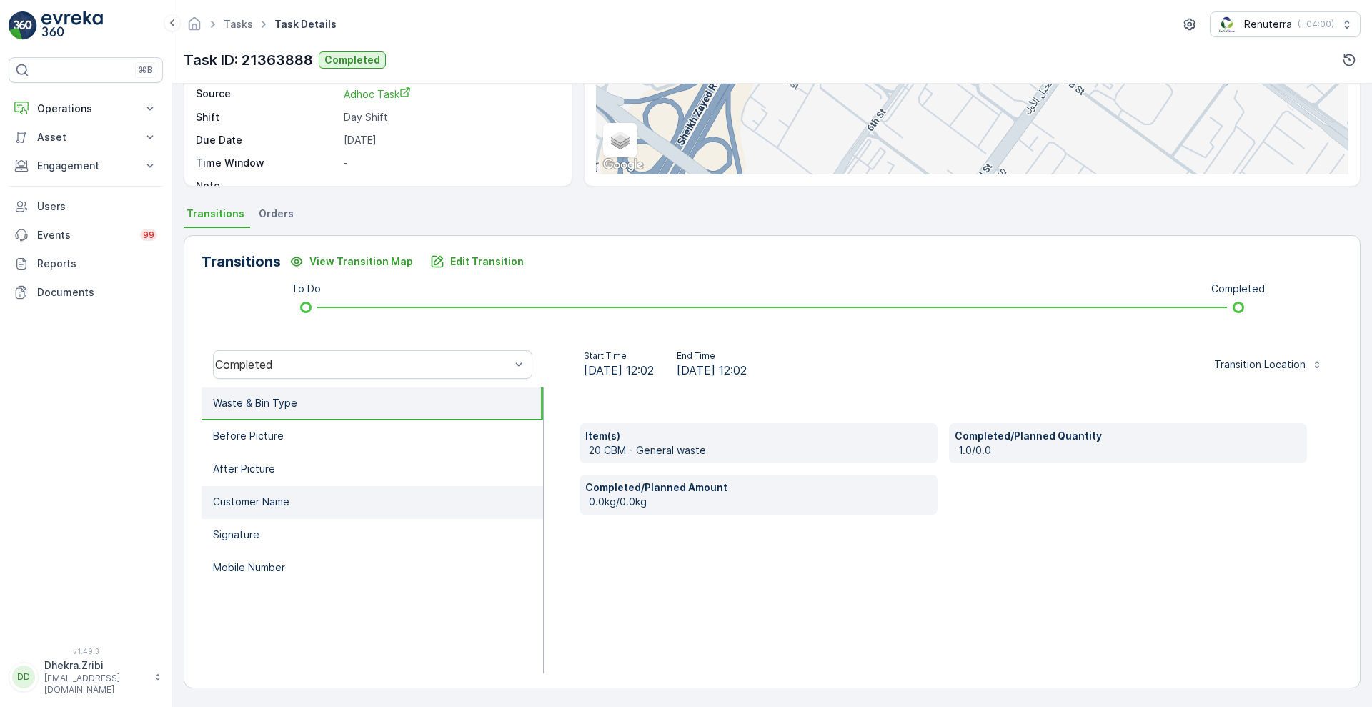
click at [213, 508] on p "Customer Name" at bounding box center [251, 501] width 76 height 14
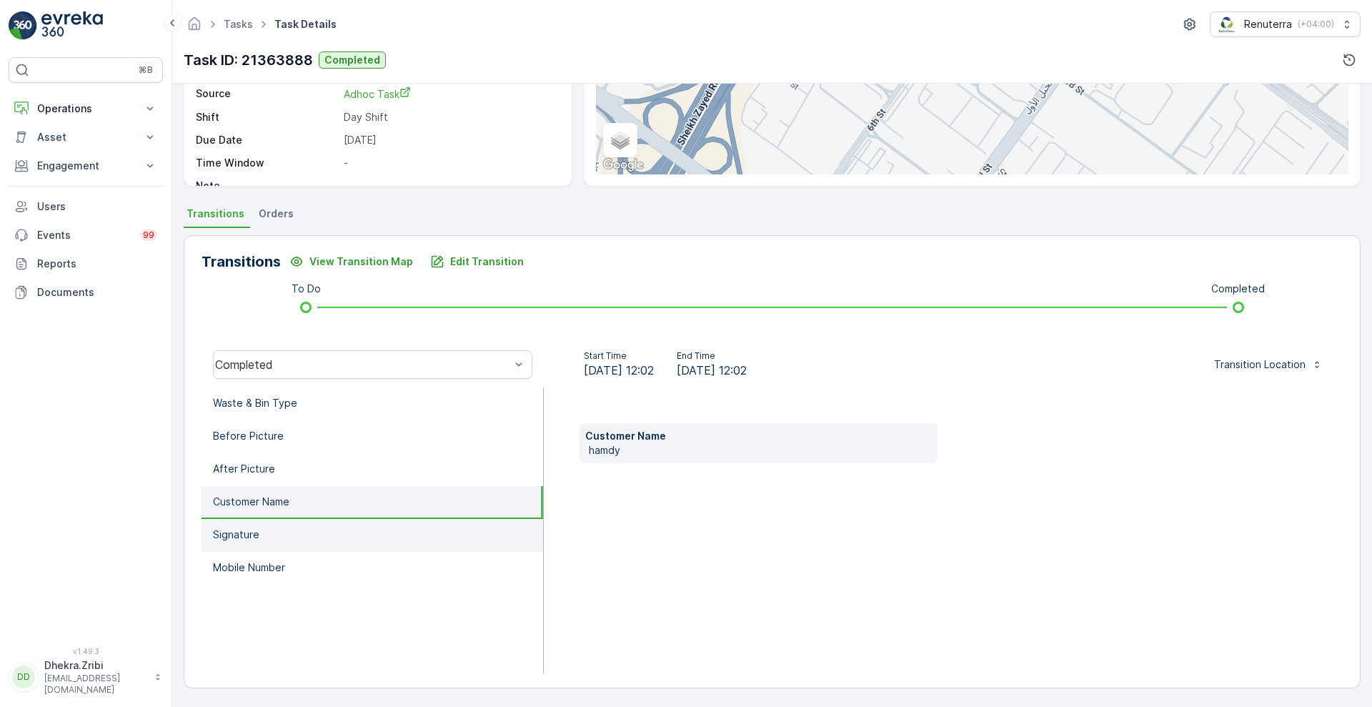
click at [235, 519] on li "Signature" at bounding box center [372, 535] width 342 height 33
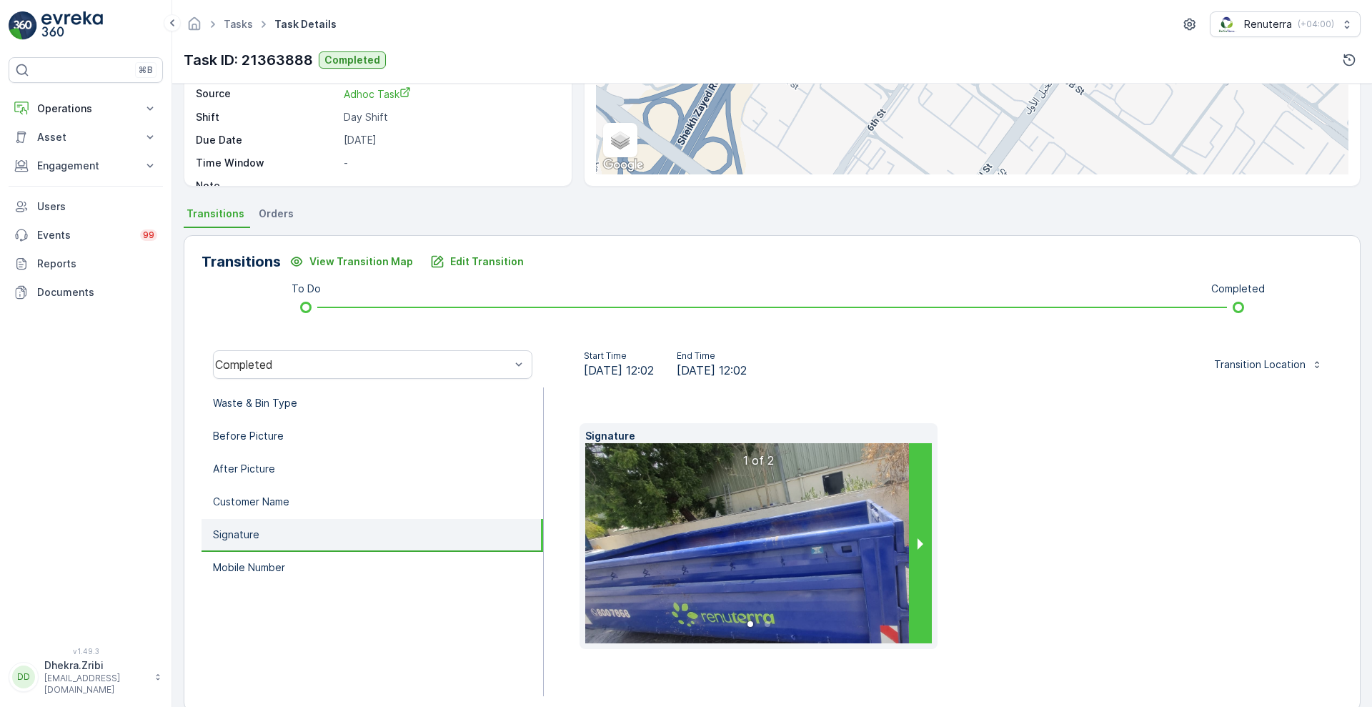
click at [922, 546] on button "next slide / item" at bounding box center [920, 543] width 23 height 200
